Goal: Ask a question: Seek information or help from site administrators or community

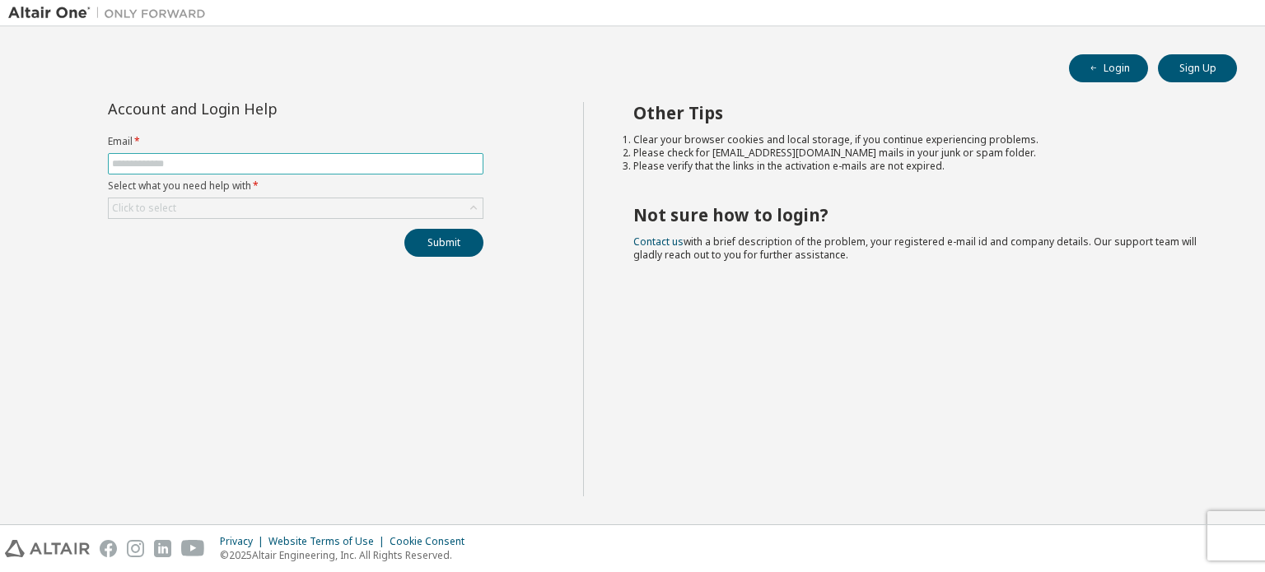
click at [445, 157] on input "text" at bounding box center [295, 163] width 367 height 13
type input "**********"
click at [314, 211] on div "Click to select" at bounding box center [296, 208] width 374 height 20
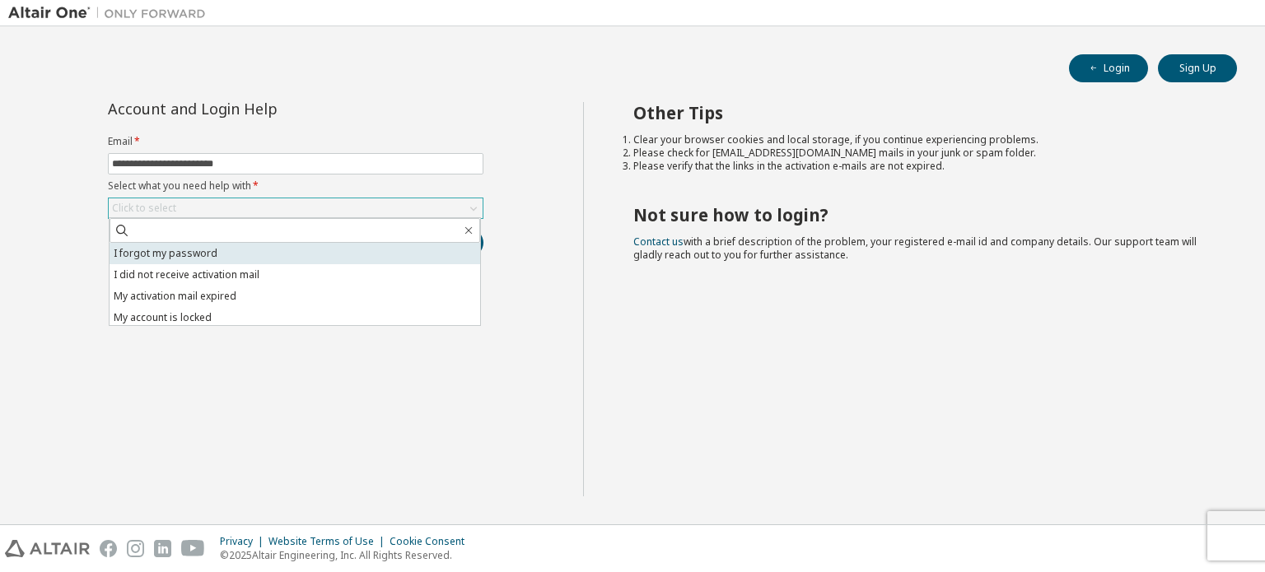
click at [221, 253] on li "I forgot my password" at bounding box center [295, 253] width 371 height 21
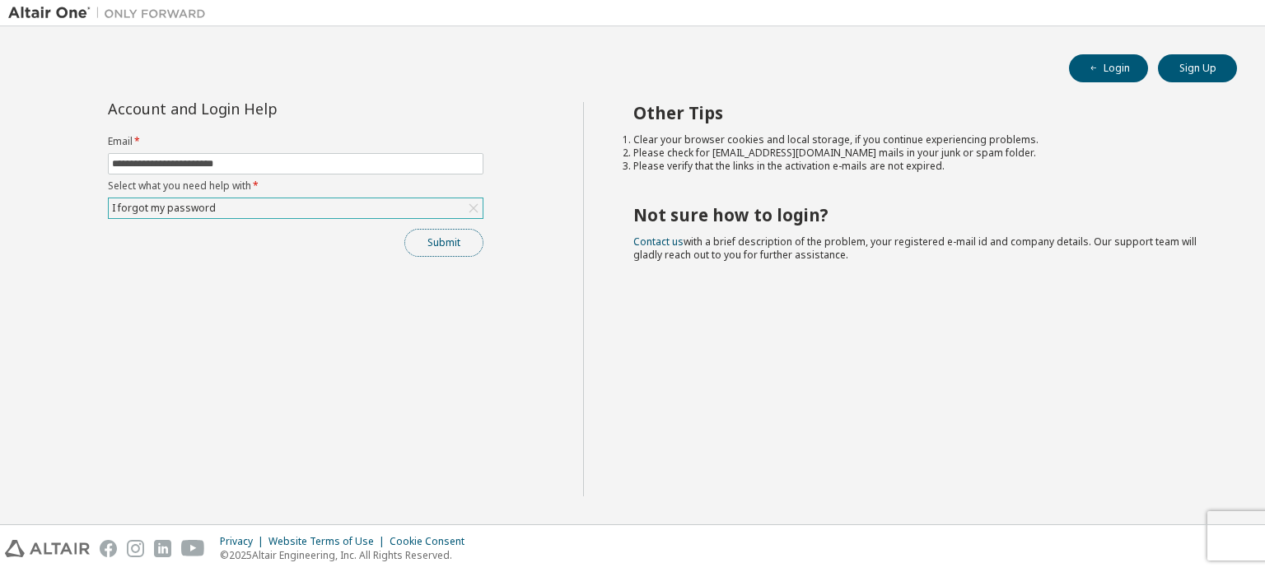
click at [456, 240] on button "Submit" at bounding box center [443, 243] width 79 height 28
click at [433, 208] on div "I forgot my password" at bounding box center [296, 208] width 374 height 20
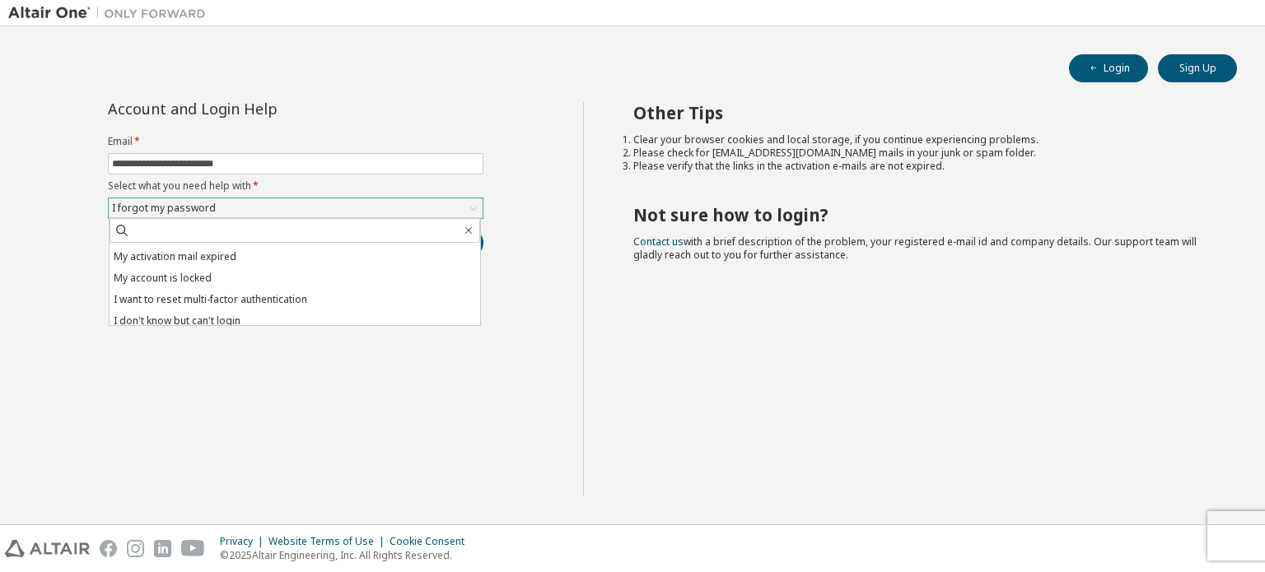
scroll to position [46, 0]
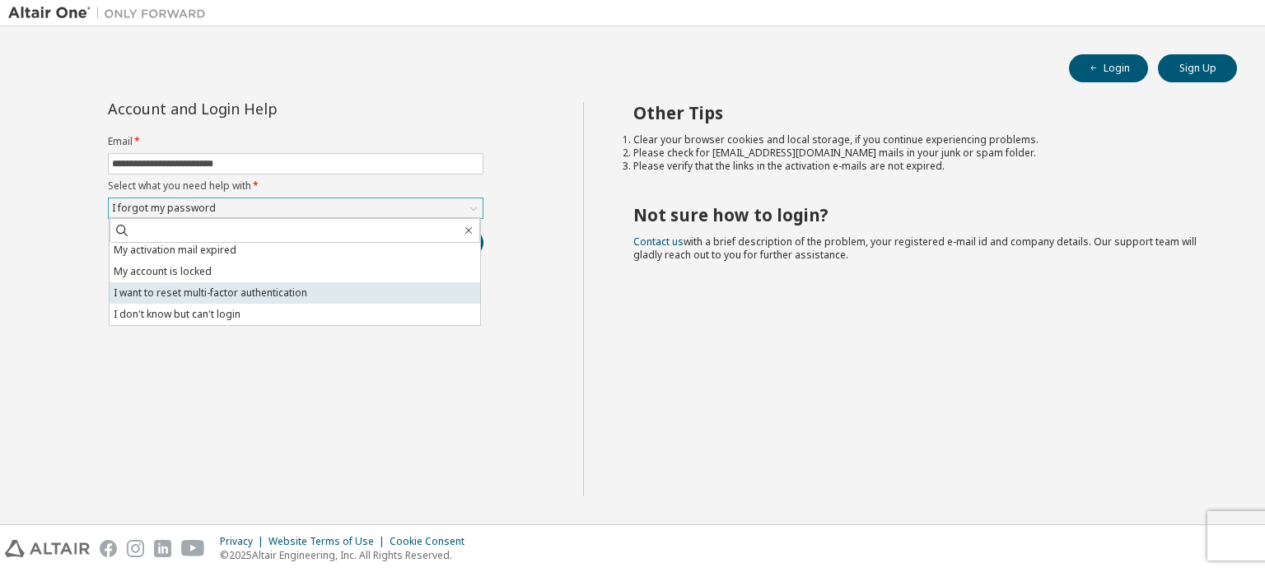
click at [320, 292] on li "I want to reset multi-factor authentication" at bounding box center [295, 292] width 371 height 21
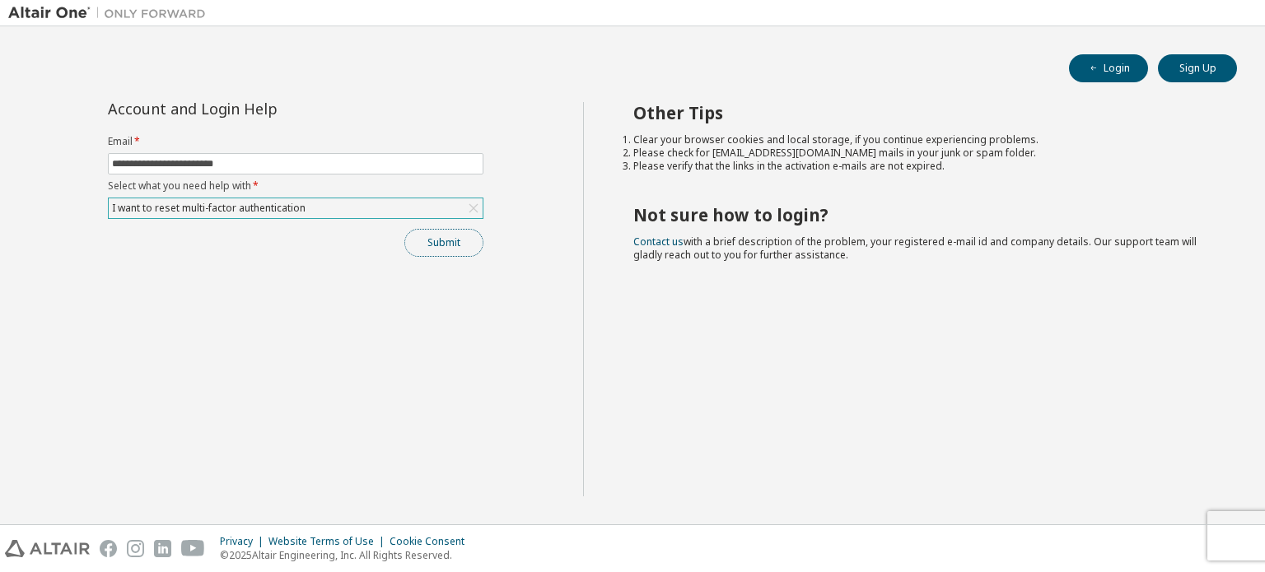
click at [438, 237] on button "Submit" at bounding box center [443, 243] width 79 height 28
